Goal: Check status: Check status

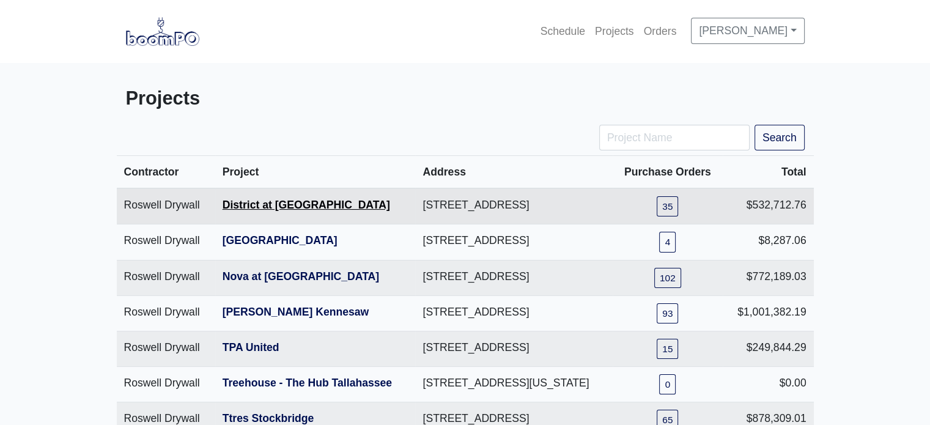
click at [284, 211] on link "District at [GEOGRAPHIC_DATA]" at bounding box center [306, 205] width 167 height 12
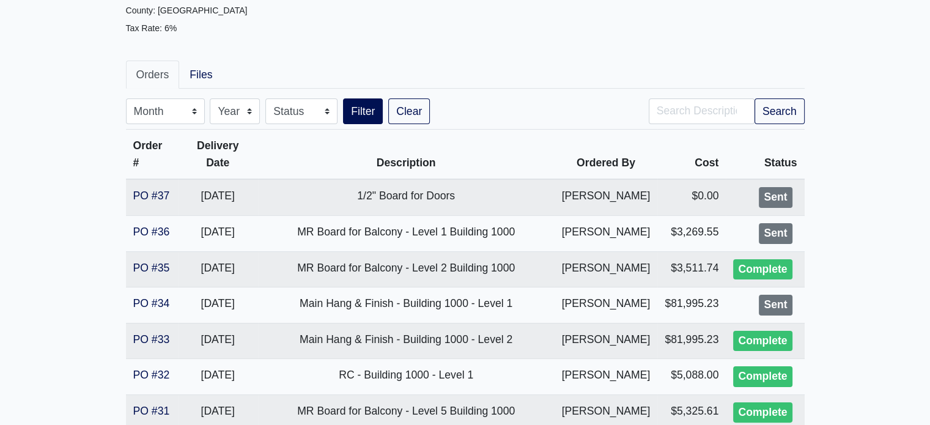
scroll to position [163, 0]
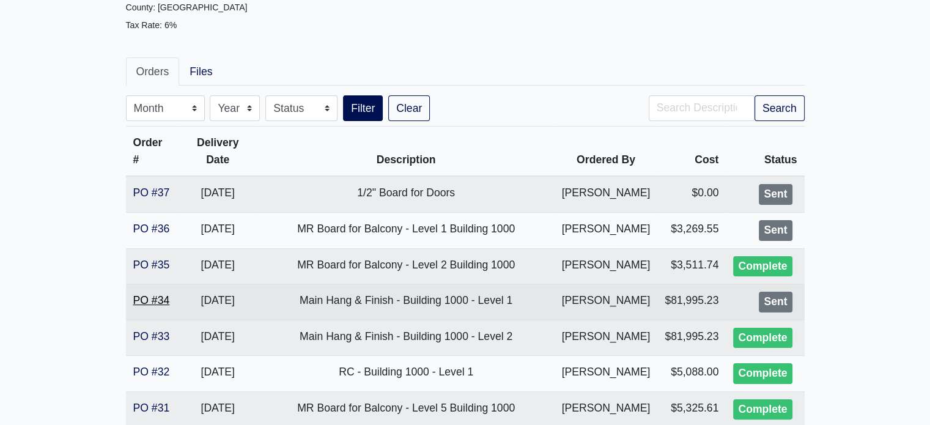
click at [154, 306] on link "PO #34" at bounding box center [151, 300] width 37 height 12
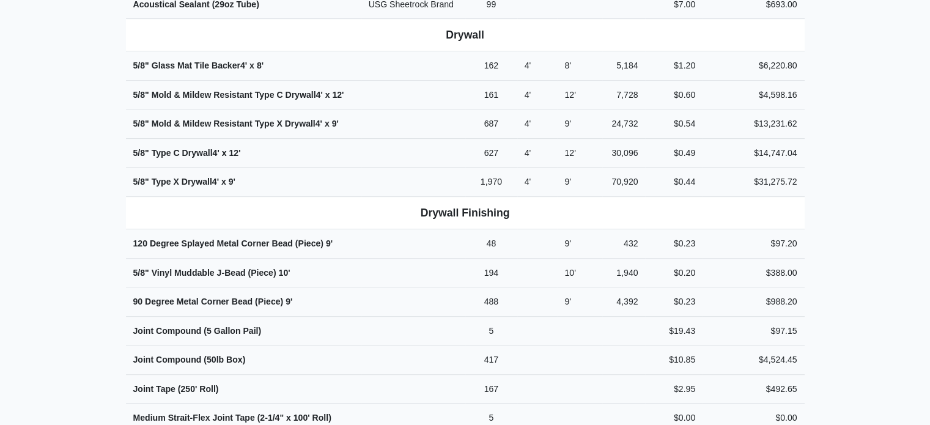
scroll to position [511, 0]
